Goal: Information Seeking & Learning: Get advice/opinions

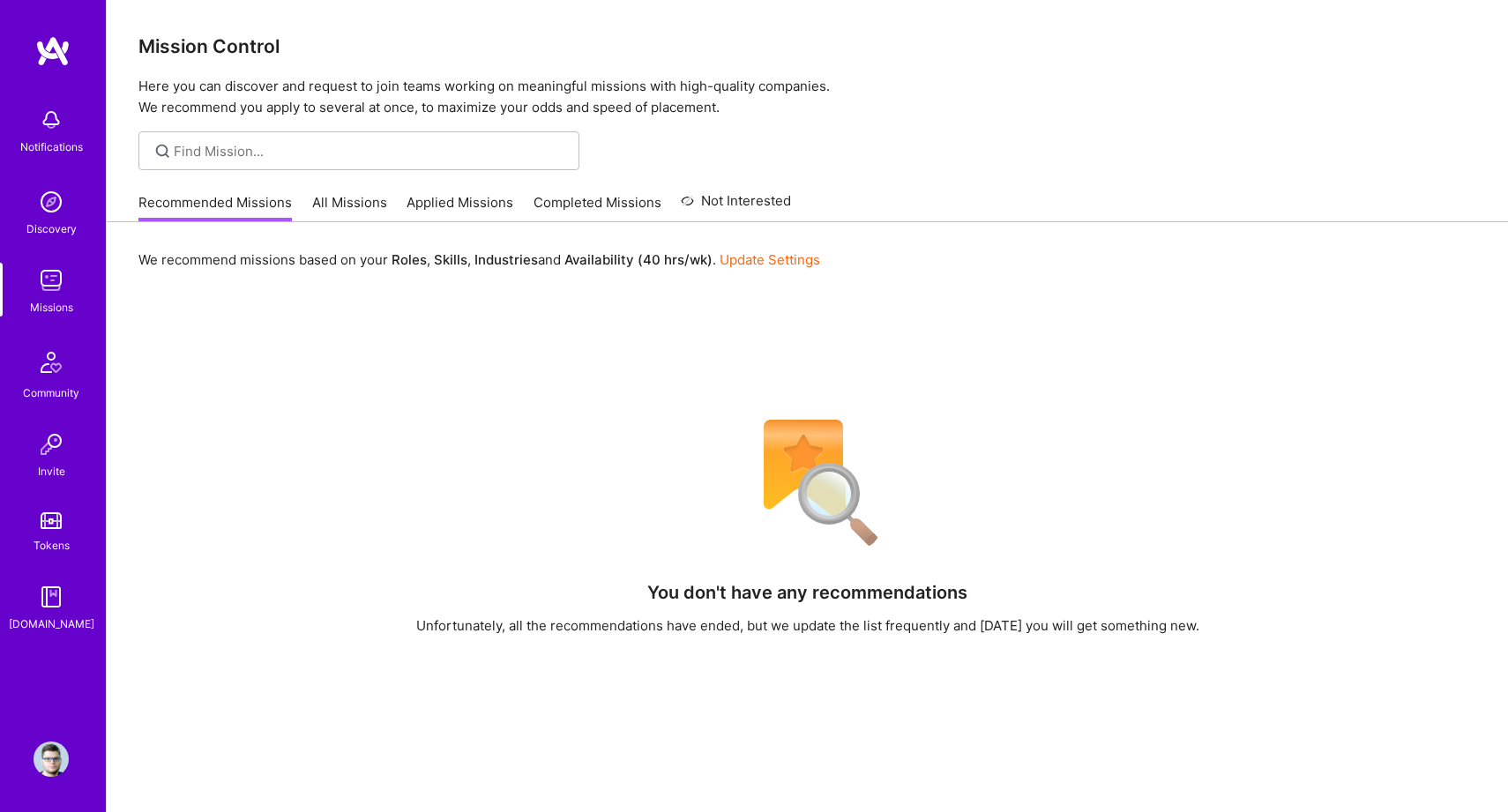
drag, startPoint x: 681, startPoint y: 223, endPoint x: 677, endPoint y: 252, distance: 29.3
click at [677, 252] on div "We recommend missions based on your Roles , Skills , Industries and Availabilit…" at bounding box center [807, 651] width 1401 height 857
click at [742, 405] on div "We recommend missions based on your Roles , Skills , Industries and Availabilit…" at bounding box center [807, 651] width 1401 height 857
click at [313, 478] on div "You don't have any recommendations Unfortunately, all the recommendations have …" at bounding box center [808, 733] width 1338 height 650
